Goal: Communication & Community: Answer question/provide support

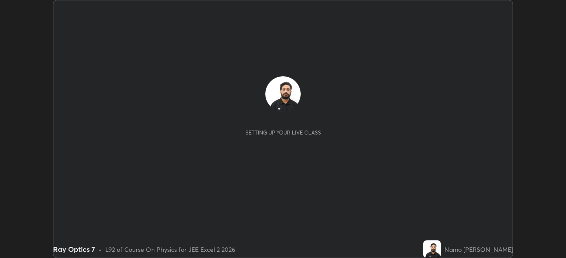
scroll to position [258, 565]
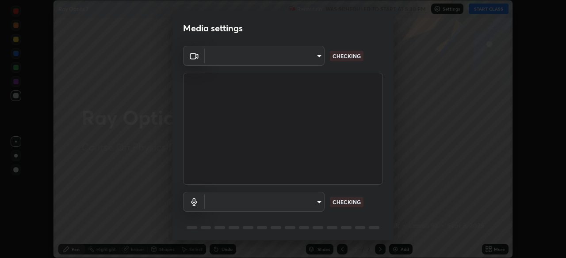
type input "134d1b19bf6860d587459906a7679876aeb3e381516b9be6bb745b9f97a347e3"
click at [318, 203] on body "Erase all Ray Optics 7 Recording WAS SCHEDULED TO START AT 5:30 PM Settings STA…" at bounding box center [283, 129] width 566 height 258
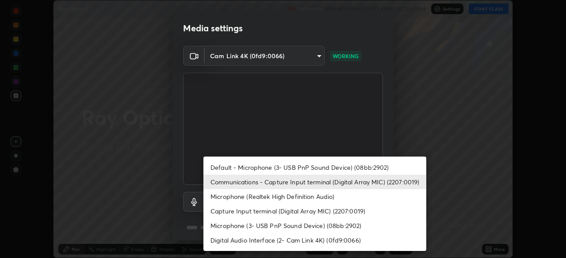
click at [344, 169] on li "Default - Microphone (3- USB PnP Sound Device) (08bb:2902)" at bounding box center [314, 167] width 223 height 15
type input "default"
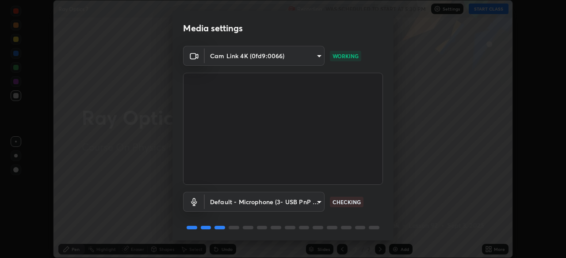
scroll to position [31, 0]
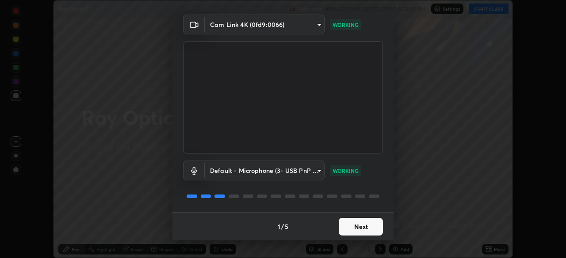
click at [365, 232] on button "Next" at bounding box center [360, 227] width 44 height 18
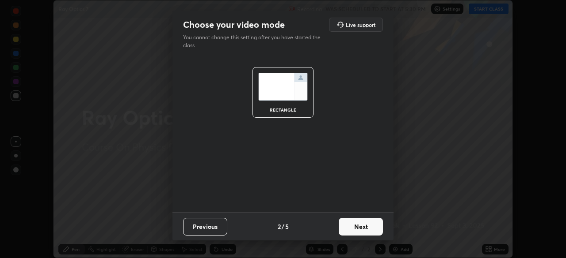
scroll to position [0, 0]
click at [369, 229] on button "Next" at bounding box center [360, 227] width 44 height 18
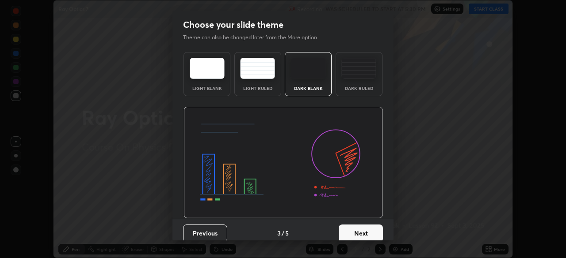
click at [369, 229] on button "Next" at bounding box center [360, 234] width 44 height 18
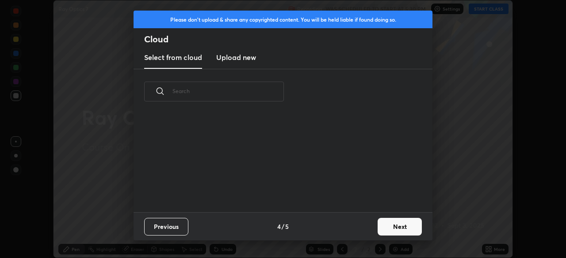
click at [377, 232] on button "Next" at bounding box center [399, 227] width 44 height 18
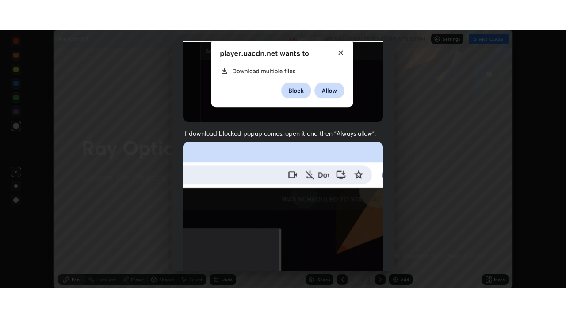
scroll to position [212, 0]
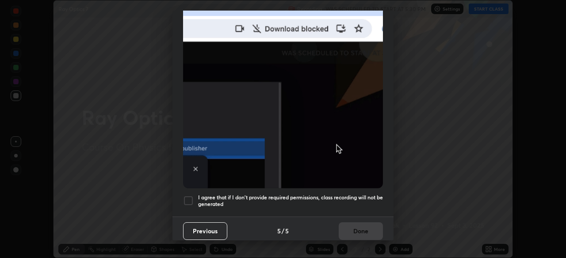
click at [192, 199] on div at bounding box center [188, 201] width 11 height 11
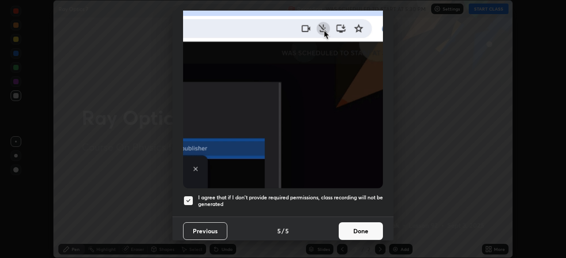
click at [354, 232] on button "Done" at bounding box center [360, 232] width 44 height 18
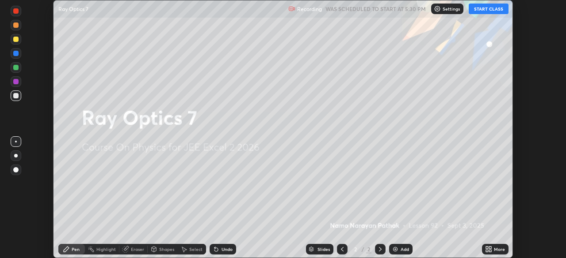
click at [487, 12] on button "START CLASS" at bounding box center [488, 9] width 40 height 11
click at [486, 251] on icon at bounding box center [487, 251] width 2 height 2
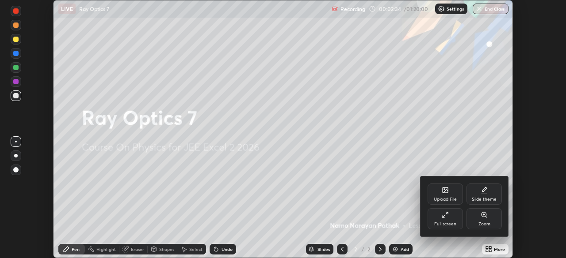
click at [453, 225] on div "Full screen" at bounding box center [445, 224] width 22 height 4
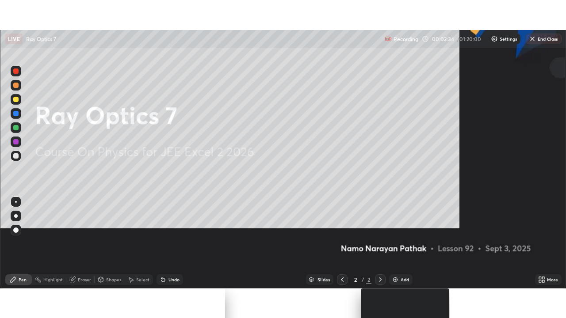
scroll to position [318, 566]
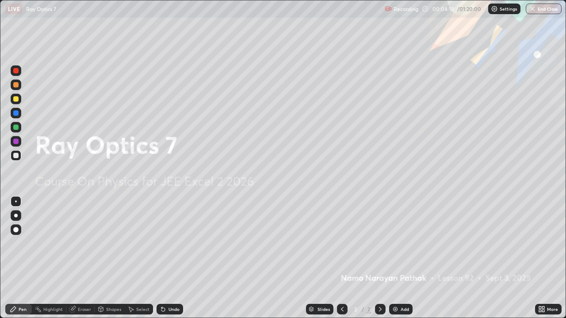
click at [393, 258] on div "Add" at bounding box center [400, 309] width 23 height 11
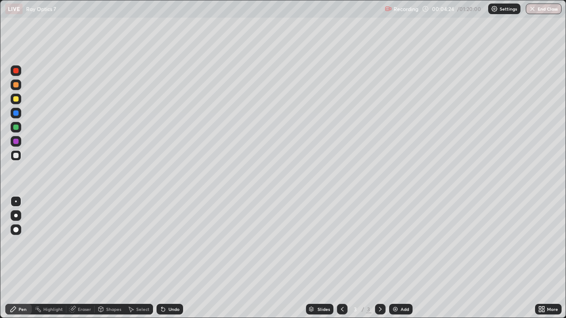
click at [16, 85] on div at bounding box center [15, 84] width 5 height 5
click at [401, 258] on div "Add" at bounding box center [400, 309] width 23 height 11
click at [16, 113] on div at bounding box center [15, 112] width 5 height 5
click at [17, 85] on div at bounding box center [15, 84] width 5 height 5
click at [18, 114] on div at bounding box center [15, 112] width 5 height 5
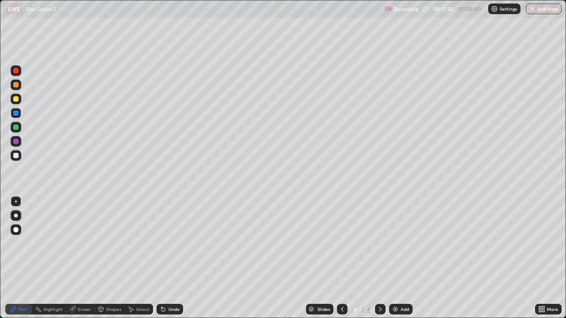
click at [16, 85] on div at bounding box center [15, 84] width 5 height 5
click at [397, 258] on div "Add" at bounding box center [400, 309] width 23 height 11
click at [392, 258] on div "Add" at bounding box center [400, 309] width 23 height 11
click at [16, 112] on div at bounding box center [15, 112] width 5 height 5
click at [15, 89] on div at bounding box center [16, 85] width 11 height 11
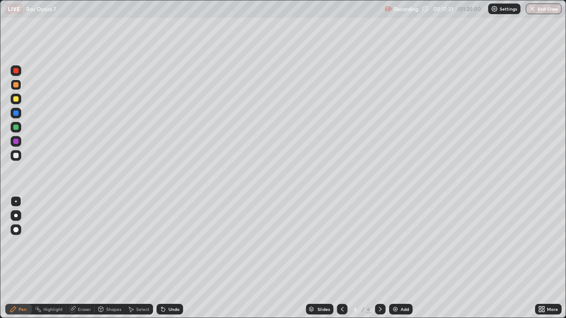
click at [15, 113] on div at bounding box center [15, 112] width 5 height 5
click at [16, 127] on div at bounding box center [15, 127] width 5 height 5
click at [16, 85] on div at bounding box center [15, 84] width 5 height 5
click at [85, 258] on div "Eraser" at bounding box center [84, 309] width 13 height 4
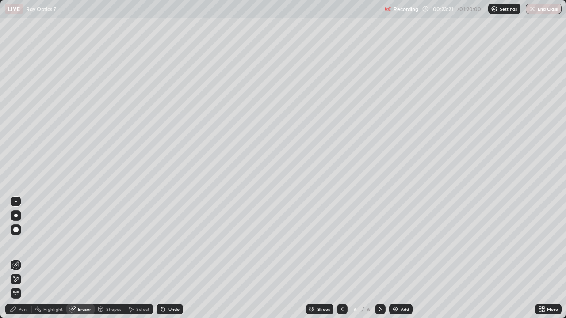
click at [20, 258] on div "Pen" at bounding box center [23, 309] width 8 height 4
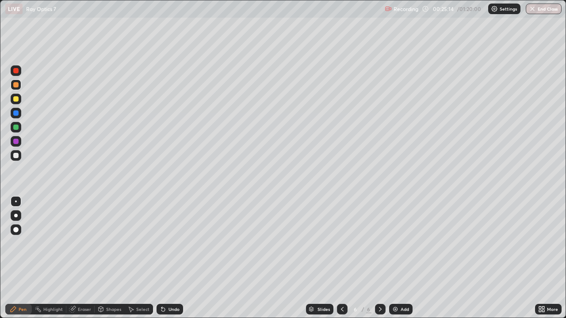
click at [395, 258] on div "Add" at bounding box center [400, 309] width 23 height 11
click at [16, 117] on div at bounding box center [16, 113] width 11 height 11
click at [15, 143] on div at bounding box center [15, 141] width 5 height 5
click at [16, 127] on div at bounding box center [15, 127] width 5 height 5
click at [15, 99] on div at bounding box center [15, 98] width 5 height 5
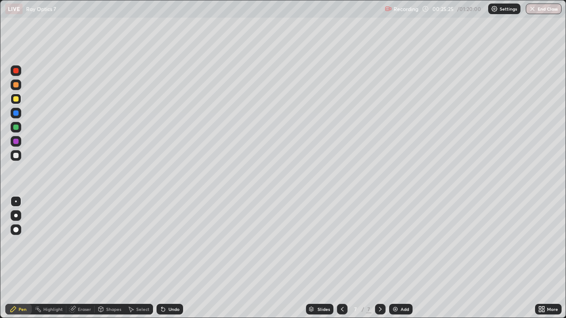
click at [16, 85] on div at bounding box center [15, 84] width 5 height 5
click at [19, 155] on div at bounding box center [16, 155] width 11 height 11
click at [15, 115] on div at bounding box center [15, 112] width 5 height 5
click at [19, 87] on div at bounding box center [16, 85] width 11 height 11
click at [397, 258] on img at bounding box center [394, 309] width 7 height 7
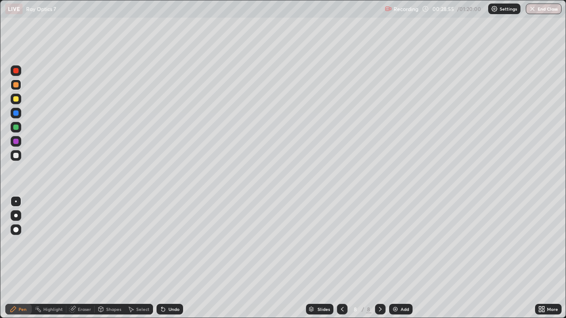
click at [15, 84] on div at bounding box center [15, 84] width 5 height 5
click at [15, 124] on div at bounding box center [16, 127] width 11 height 11
click at [17, 156] on div at bounding box center [15, 155] width 5 height 5
click at [398, 258] on div "Add" at bounding box center [400, 309] width 23 height 11
click at [17, 85] on div at bounding box center [15, 84] width 5 height 5
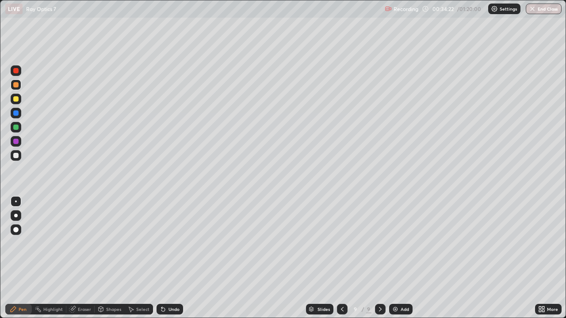
click at [341, 258] on icon at bounding box center [341, 309] width 7 height 7
click at [340, 258] on icon at bounding box center [341, 309] width 7 height 7
click at [384, 258] on div at bounding box center [380, 309] width 11 height 11
click at [375, 258] on div at bounding box center [380, 309] width 11 height 11
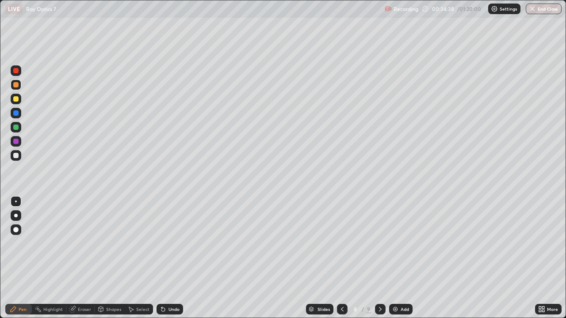
click at [379, 258] on icon at bounding box center [379, 309] width 7 height 7
click at [17, 86] on div at bounding box center [15, 84] width 5 height 5
click at [16, 111] on div at bounding box center [15, 112] width 5 height 5
click at [18, 87] on div at bounding box center [15, 84] width 5 height 5
click at [16, 127] on div at bounding box center [15, 127] width 5 height 5
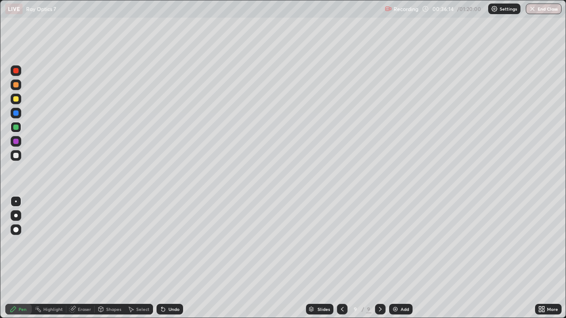
click at [17, 139] on div at bounding box center [15, 141] width 5 height 5
click at [16, 84] on div at bounding box center [15, 84] width 5 height 5
click at [396, 258] on img at bounding box center [394, 309] width 7 height 7
click at [18, 114] on div at bounding box center [15, 112] width 5 height 5
click at [18, 127] on div at bounding box center [15, 127] width 5 height 5
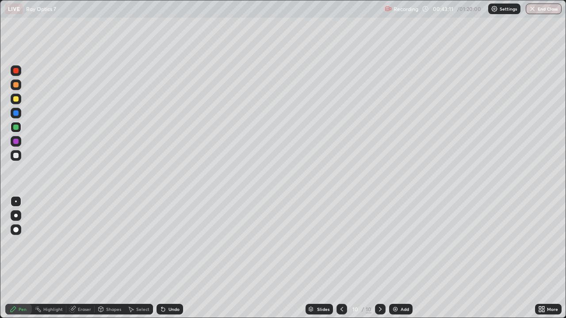
click at [17, 140] on div at bounding box center [15, 141] width 5 height 5
click at [14, 87] on div at bounding box center [15, 84] width 5 height 5
click at [15, 111] on div at bounding box center [15, 112] width 5 height 5
click at [18, 142] on div at bounding box center [15, 141] width 5 height 5
click at [400, 258] on div "Add" at bounding box center [400, 309] width 23 height 11
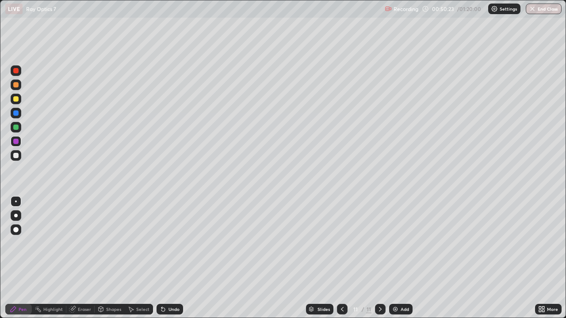
click at [16, 87] on div at bounding box center [15, 84] width 5 height 5
click at [15, 157] on div at bounding box center [15, 155] width 5 height 5
click at [18, 140] on div at bounding box center [15, 141] width 5 height 5
click at [20, 115] on div at bounding box center [16, 113] width 11 height 11
click at [85, 258] on div "Eraser" at bounding box center [84, 309] width 13 height 4
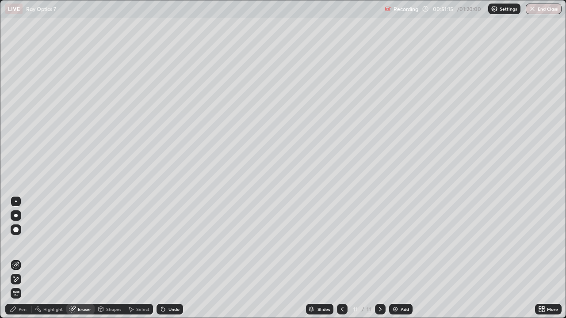
click at [27, 258] on div "Pen" at bounding box center [18, 309] width 27 height 11
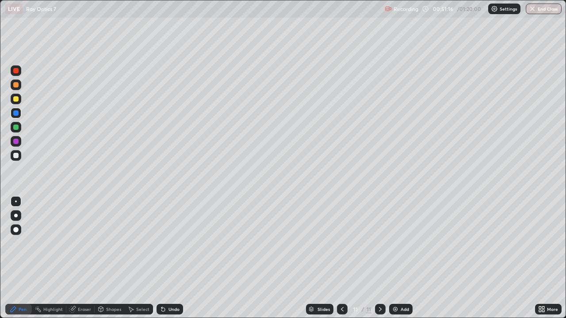
click at [20, 157] on div at bounding box center [16, 155] width 11 height 11
click at [20, 128] on div at bounding box center [16, 127] width 11 height 11
click at [16, 85] on div at bounding box center [15, 84] width 5 height 5
click at [14, 112] on div at bounding box center [15, 112] width 5 height 5
click at [345, 258] on div at bounding box center [342, 309] width 11 height 11
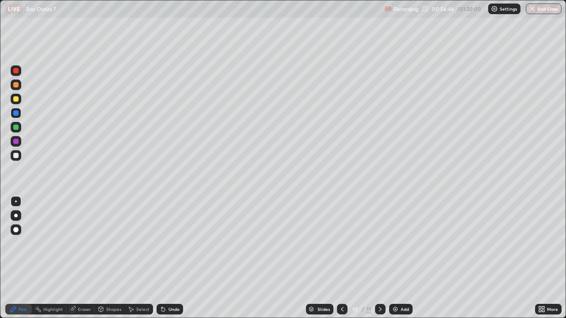
click at [379, 258] on icon at bounding box center [379, 309] width 7 height 7
click at [394, 258] on img at bounding box center [394, 309] width 7 height 7
click at [20, 87] on div at bounding box center [16, 85] width 11 height 11
click at [15, 160] on div at bounding box center [16, 155] width 11 height 11
click at [15, 84] on div at bounding box center [15, 84] width 5 height 5
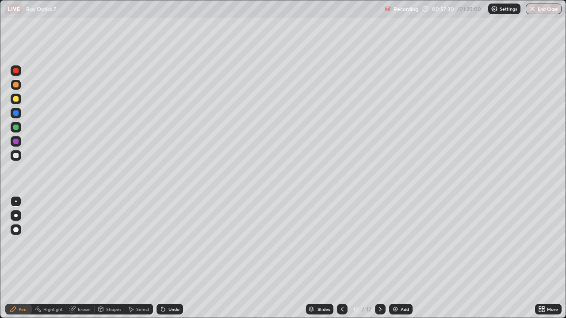
click at [342, 258] on icon at bounding box center [341, 309] width 7 height 7
click at [380, 258] on icon at bounding box center [379, 309] width 7 height 7
click at [15, 142] on div at bounding box center [15, 141] width 5 height 5
click at [20, 85] on div at bounding box center [16, 85] width 11 height 11
click at [16, 85] on div at bounding box center [15, 84] width 5 height 5
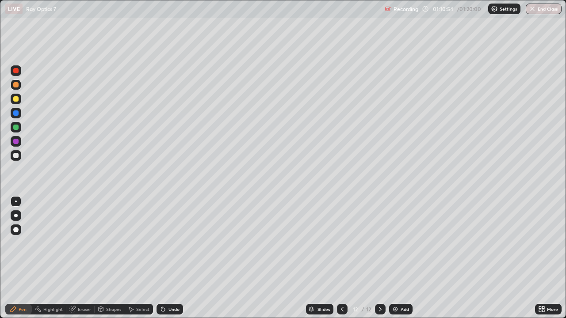
click at [538, 9] on button "End Class" at bounding box center [543, 9] width 36 height 11
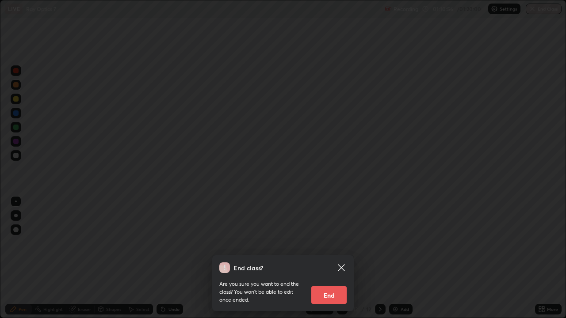
click at [333, 258] on button "End" at bounding box center [328, 295] width 35 height 18
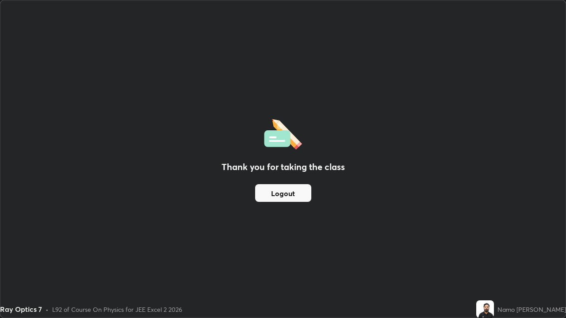
click at [295, 199] on button "Logout" at bounding box center [283, 193] width 56 height 18
